Goal: Information Seeking & Learning: Find specific fact

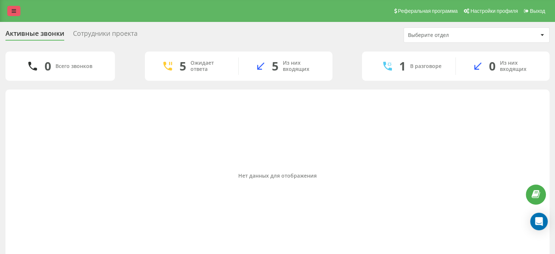
click at [16, 14] on link at bounding box center [13, 11] width 13 height 10
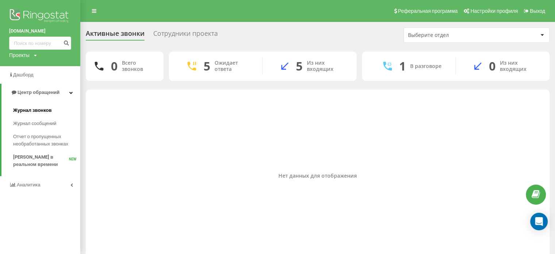
click at [37, 110] on span "Журнал звонков" at bounding box center [32, 110] width 38 height 7
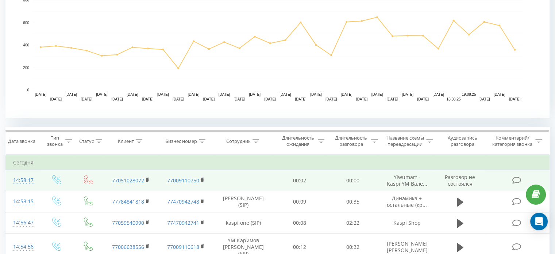
scroll to position [219, 0]
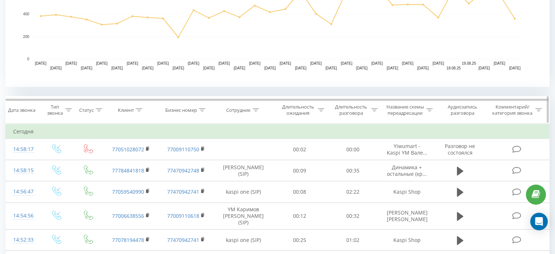
click at [137, 111] on icon at bounding box center [139, 110] width 7 height 4
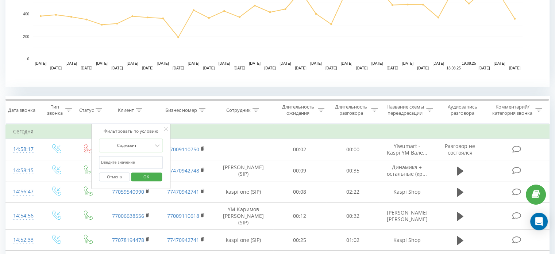
paste input "[PHONE_NUMBER]"
click at [131, 162] on input "[PHONE_NUMBER]" at bounding box center [131, 162] width 64 height 13
click at [133, 161] on input "[PHONE_NUMBER]" at bounding box center [131, 162] width 64 height 13
click at [126, 160] on input "[PHONE_NUMBER]" at bounding box center [131, 162] width 64 height 13
click at [118, 160] on input "[PHONE_NUMBER]" at bounding box center [131, 162] width 64 height 13
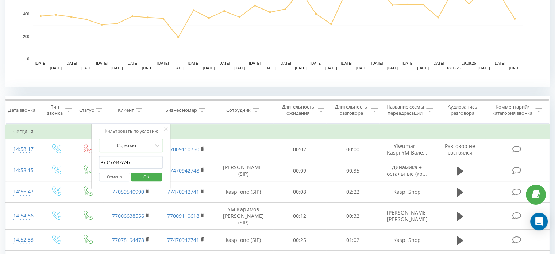
click at [110, 164] on input "+7 (7774477747" at bounding box center [131, 162] width 64 height 13
type input "7774477747"
click button "OK" at bounding box center [146, 176] width 31 height 9
